Goal: Information Seeking & Learning: Learn about a topic

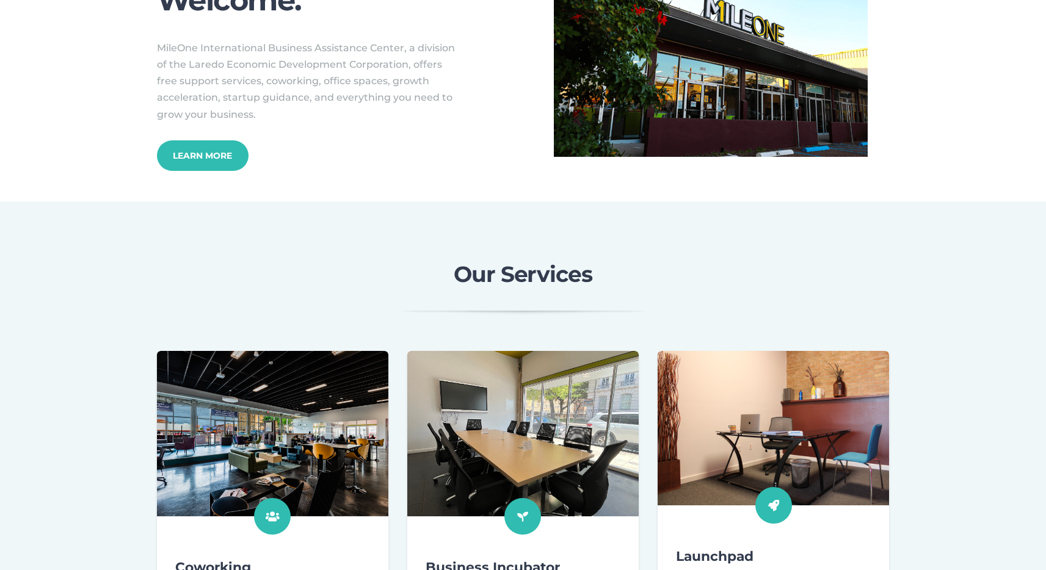
scroll to position [231, 0]
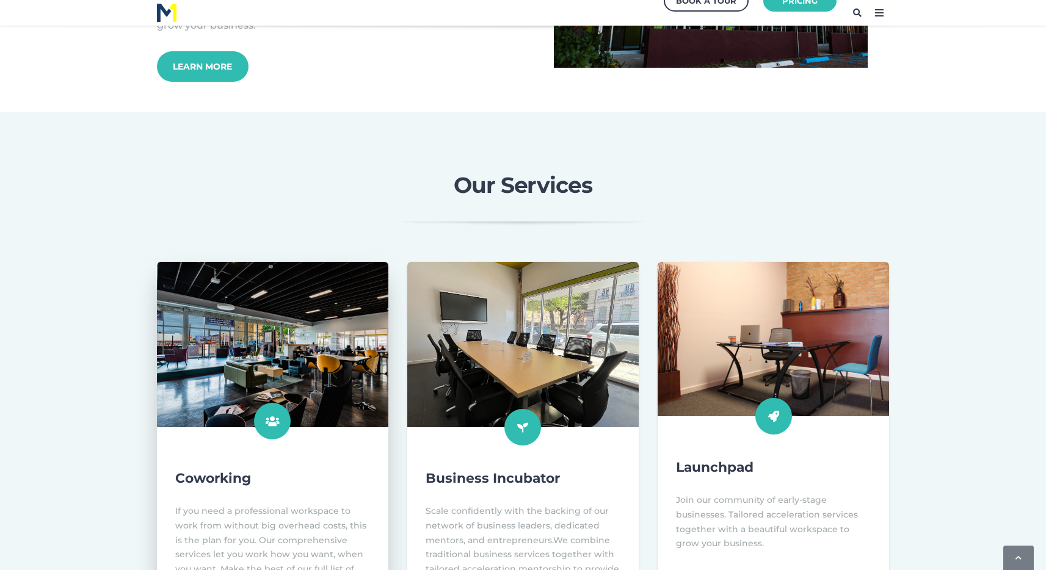
click at [343, 343] on img at bounding box center [272, 345] width 255 height 182
click at [306, 400] on img at bounding box center [272, 345] width 255 height 182
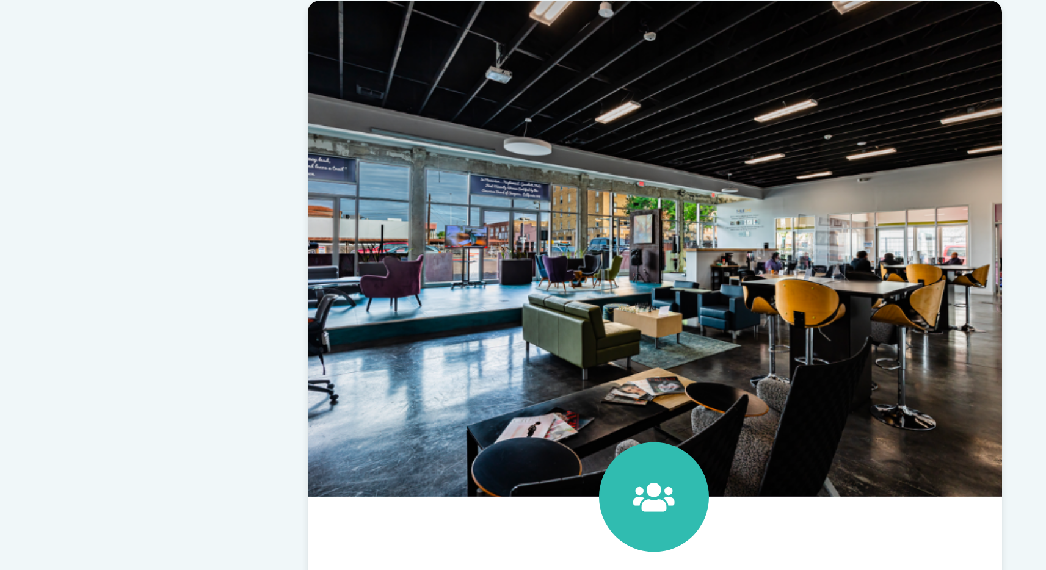
click at [124, 323] on div "Coworking If you need a professional workspace to work from without big overhea…" at bounding box center [523, 458] width 1046 height 392
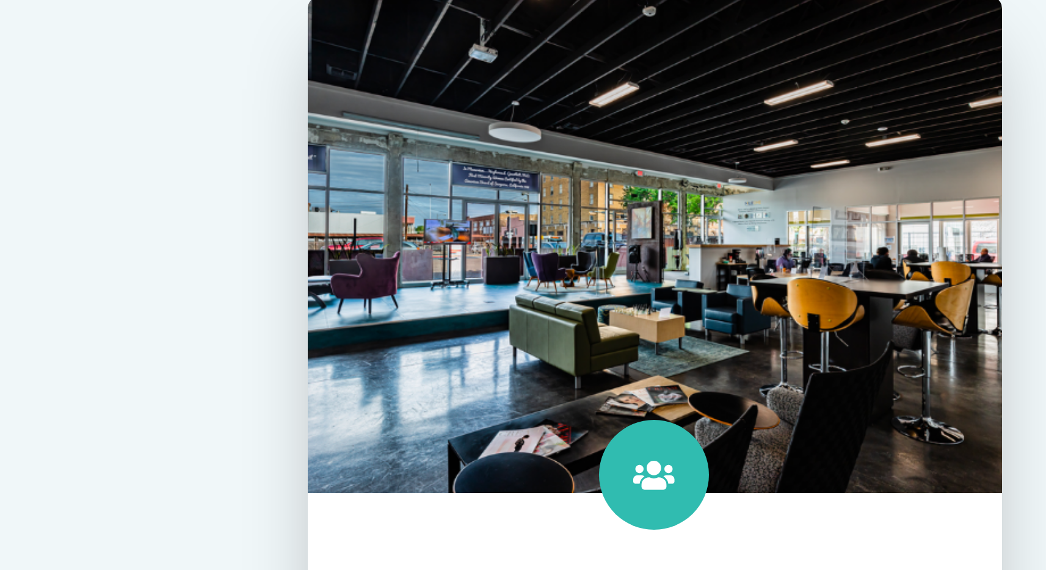
click at [235, 353] on img at bounding box center [272, 345] width 255 height 182
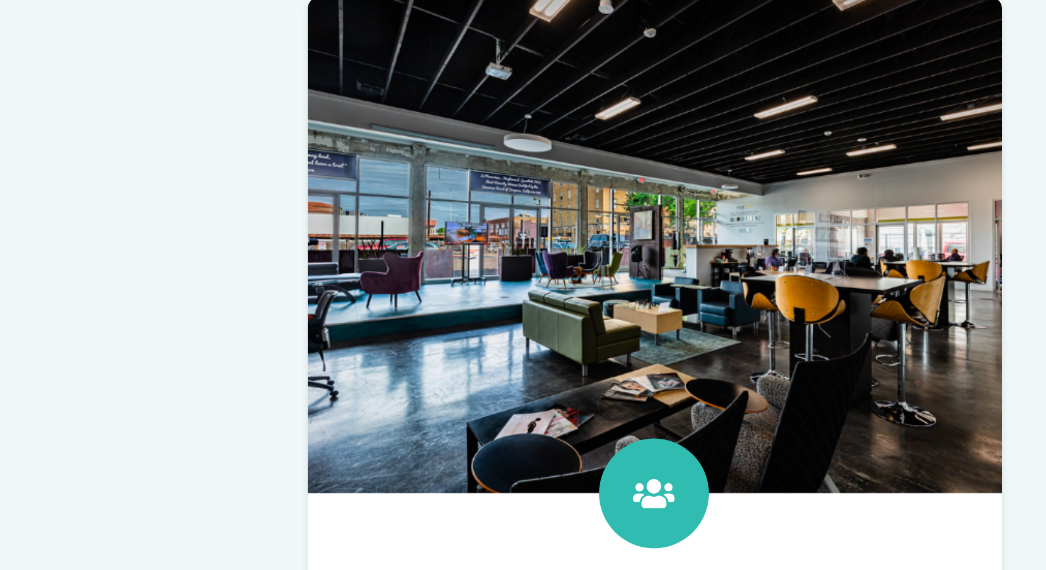
click at [97, 350] on div "Coworking If you need a professional workspace to work from without big overhea…" at bounding box center [523, 458] width 1046 height 392
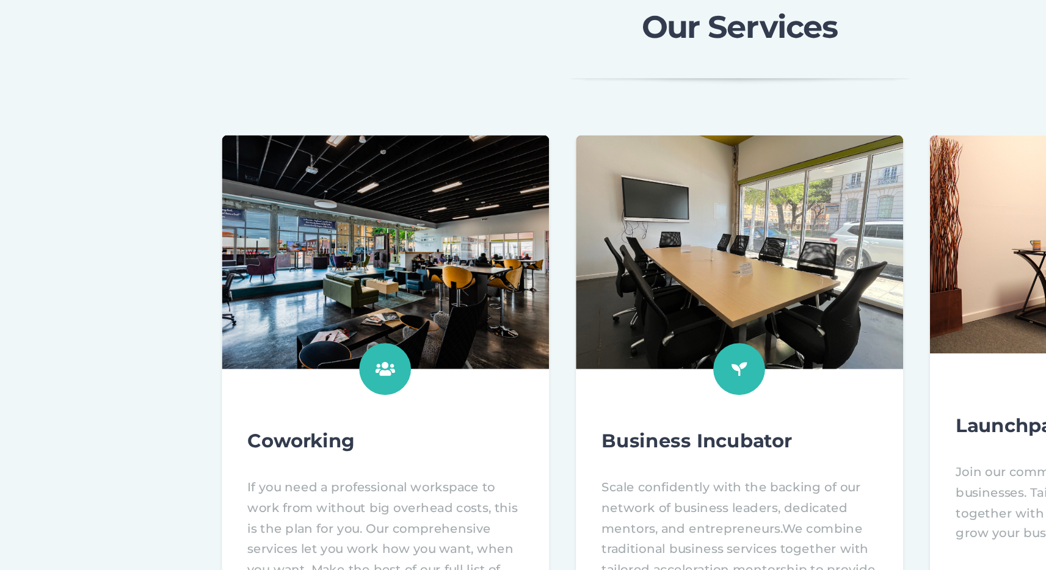
scroll to position [229, 0]
